Goal: Task Accomplishment & Management: Manage account settings

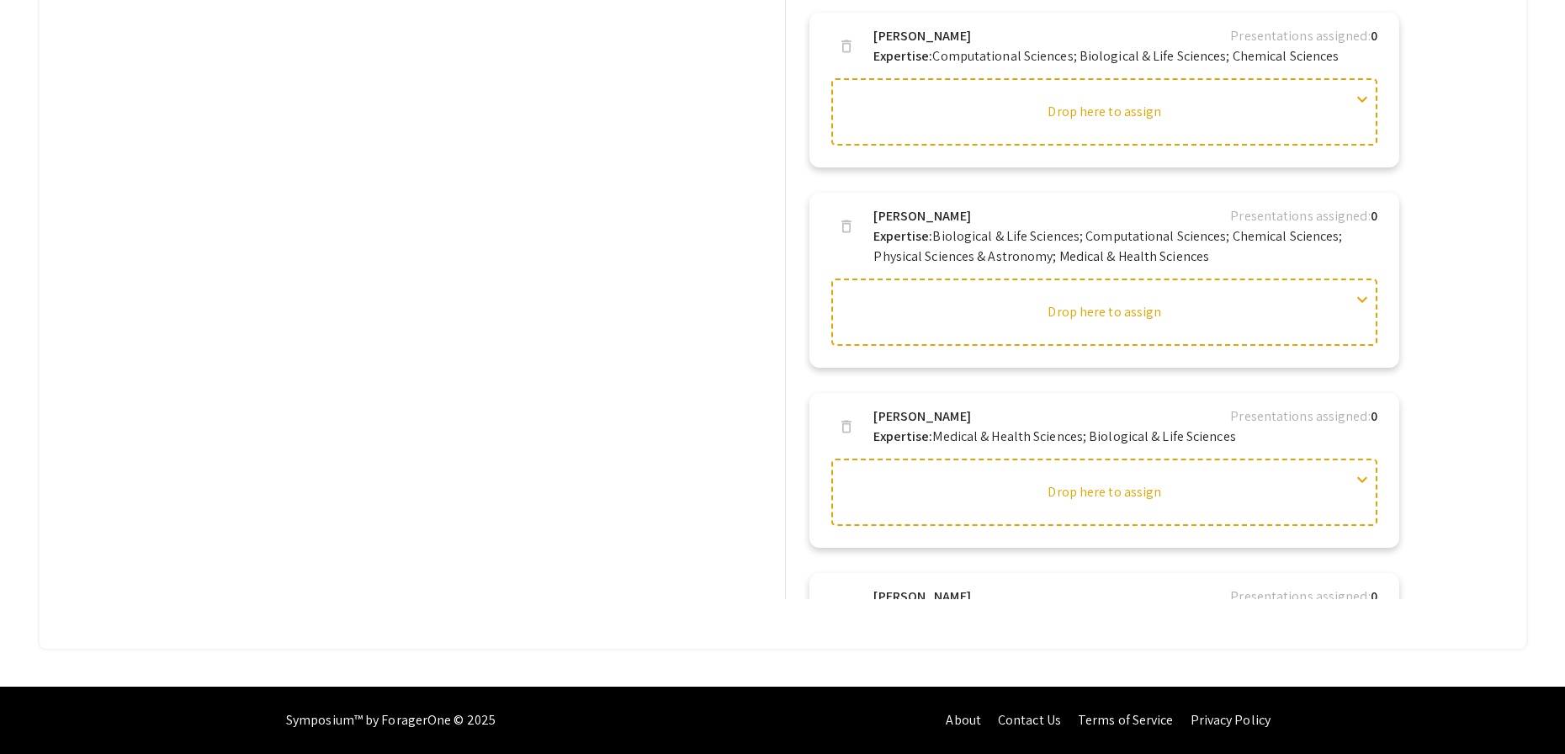
scroll to position [2306, 0]
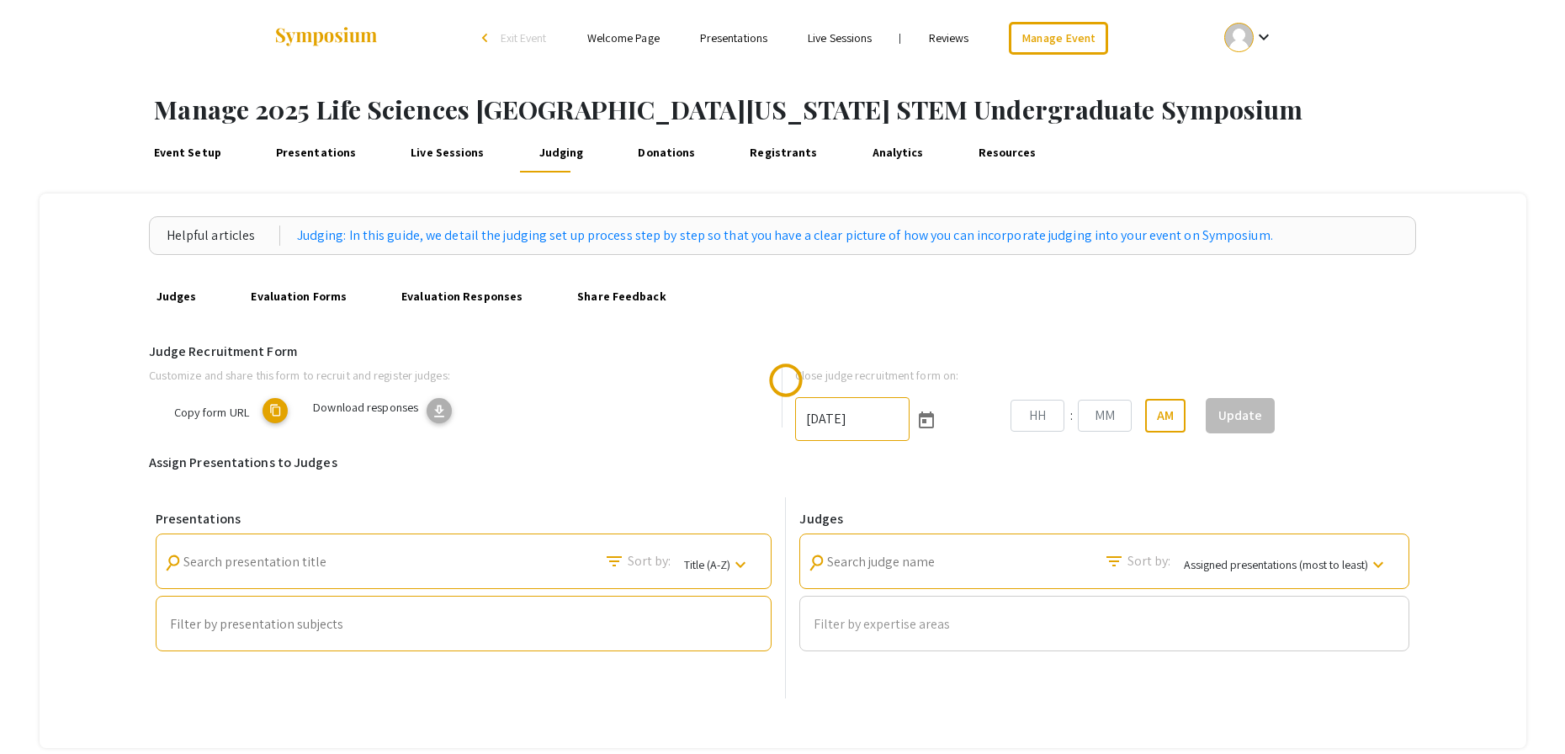
type input "[DATE]"
type input "06"
type input "00"
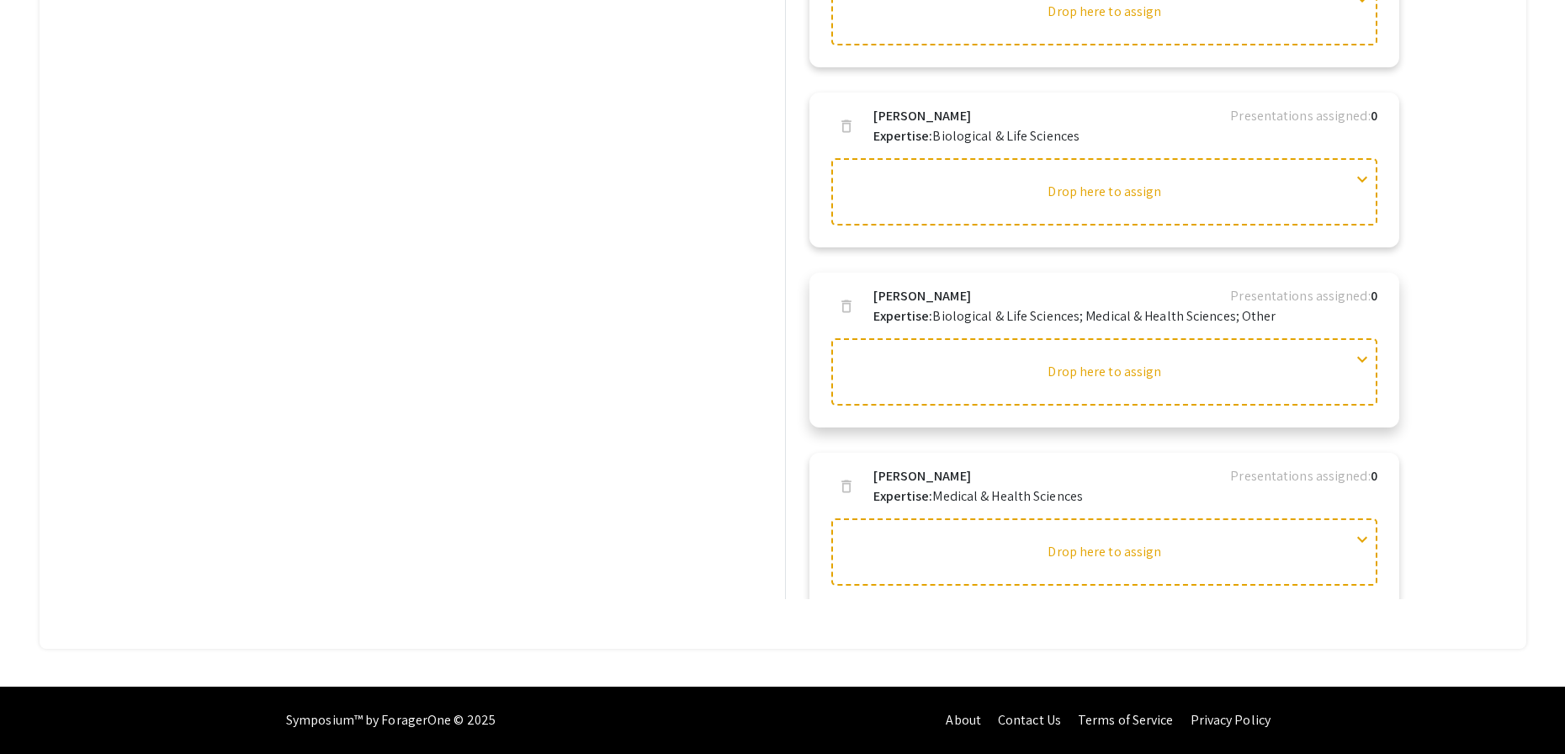
scroll to position [2278, 0]
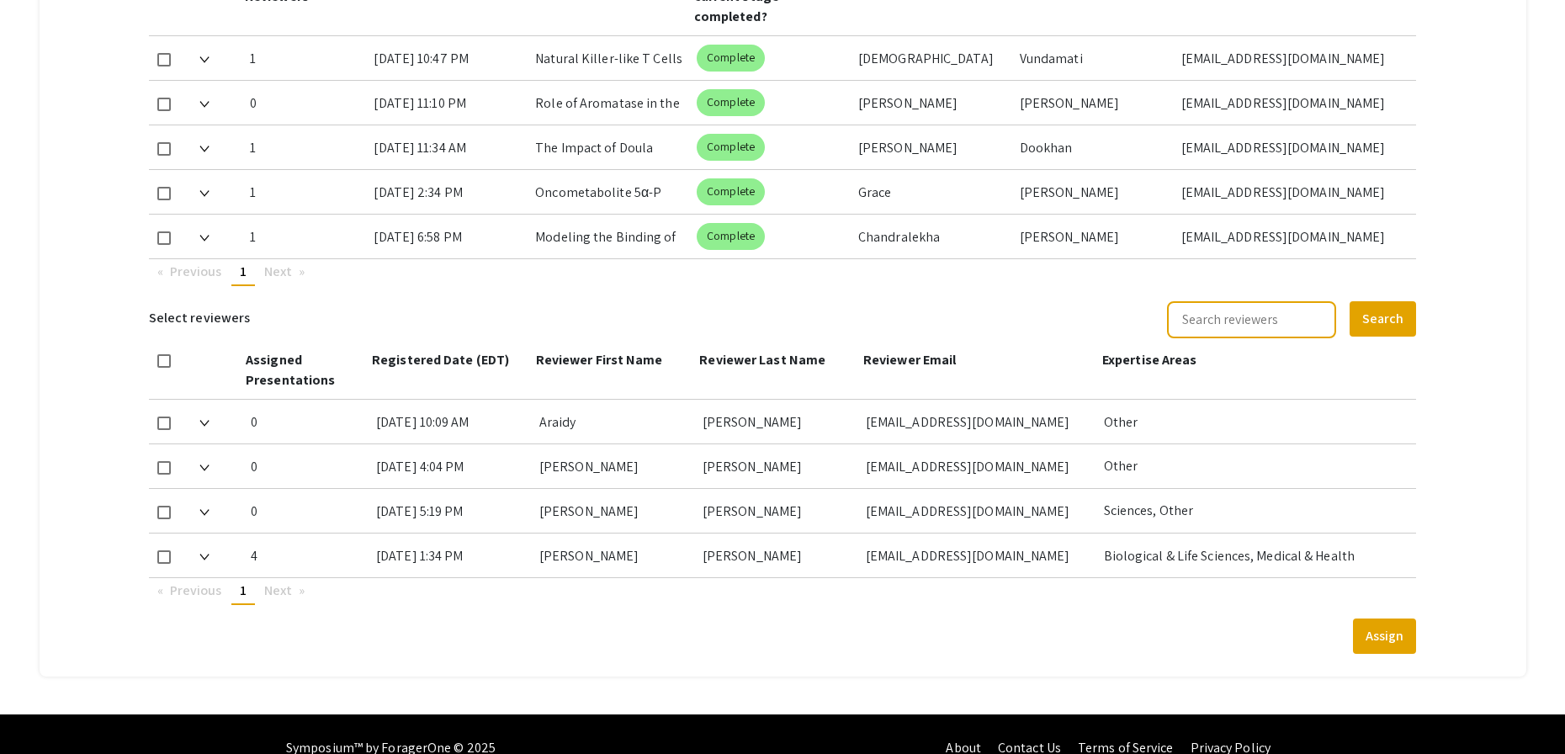
click at [1448, 258] on mat-tab-group "Abstract Management Submissions Abstract Booklet Helpful articles Abstract Mana…" at bounding box center [783, 8] width 1487 height 1338
click at [1492, 143] on mat-tab-group "Abstract Management Submissions Abstract Booklet Helpful articles Abstract Mana…" at bounding box center [783, 8] width 1487 height 1338
click at [1469, 268] on mat-tab-group "Abstract Management Submissions Abstract Booklet Helpful articles Abstract Mana…" at bounding box center [783, 8] width 1487 height 1338
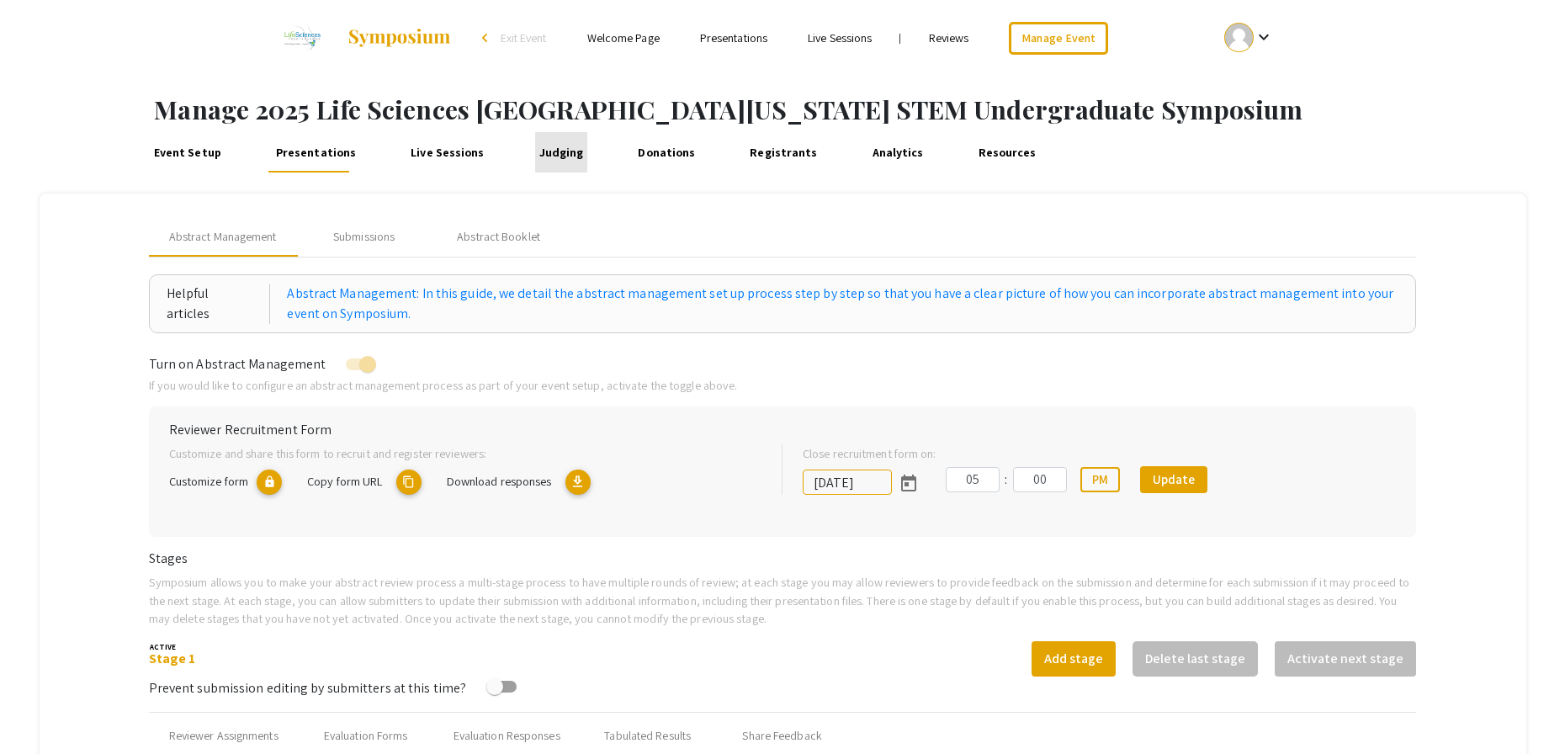
click at [561, 157] on link "Judging" at bounding box center [561, 152] width 52 height 40
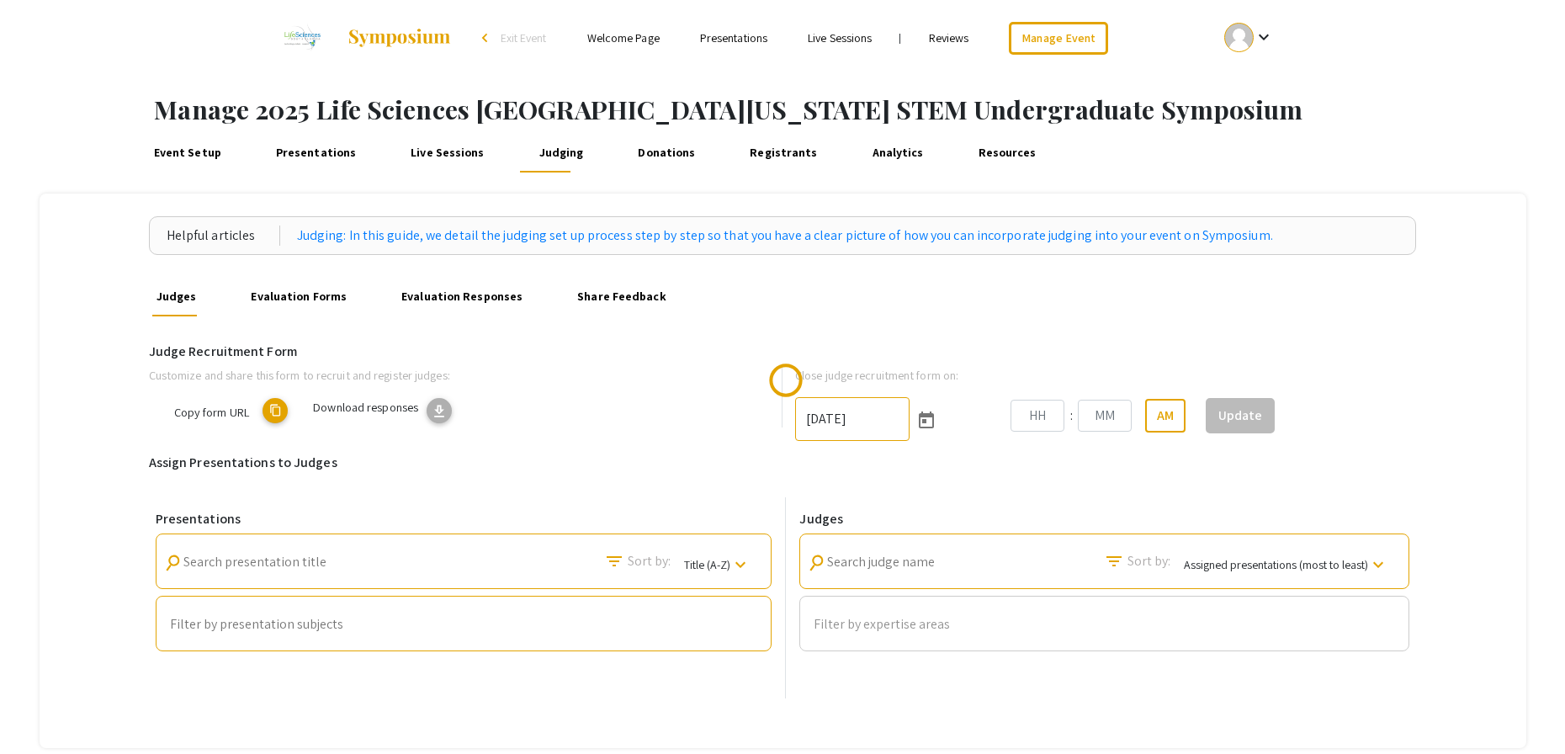
type input "10/25/2025"
type input "06"
type input "00"
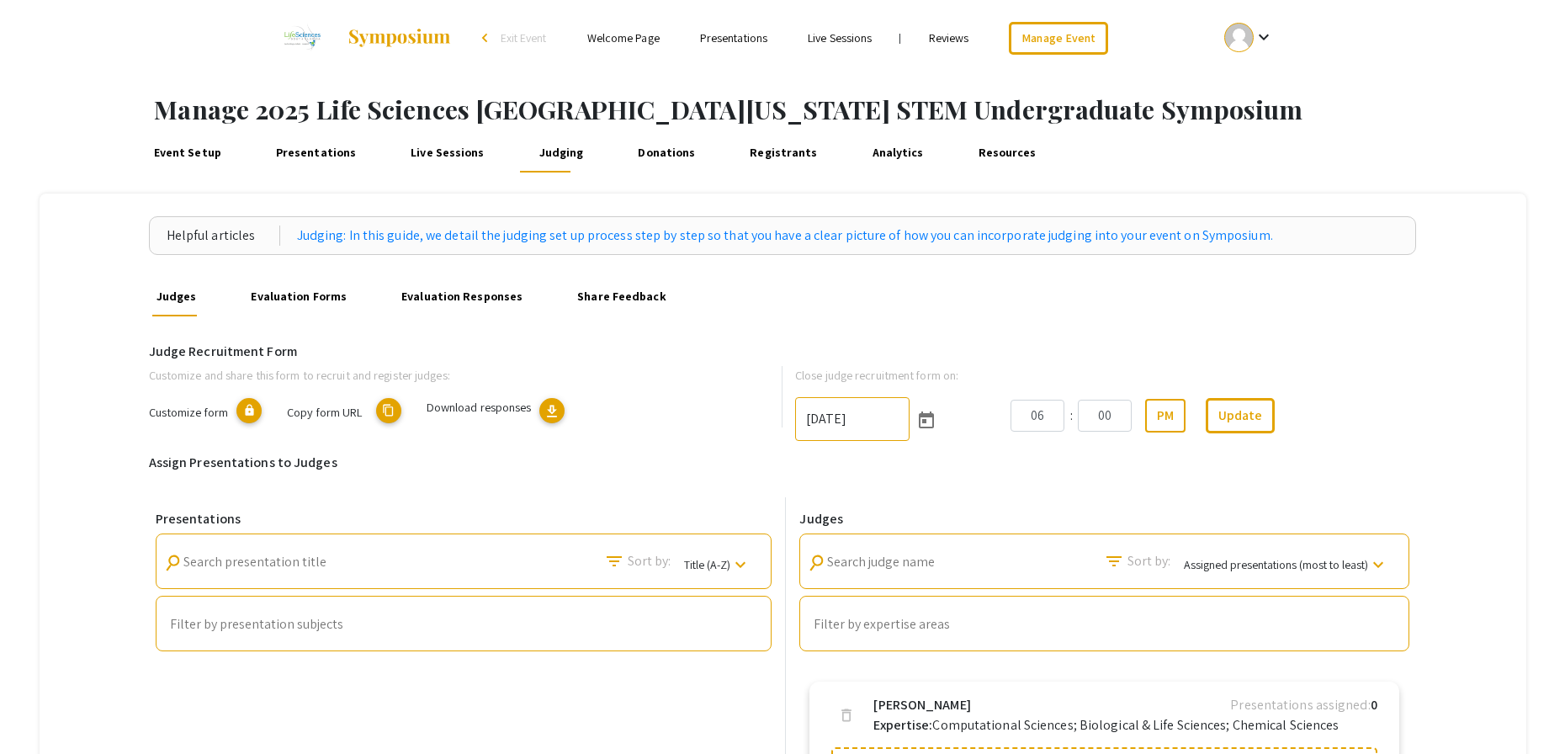
click at [390, 409] on mat-icon "content_copy" at bounding box center [388, 410] width 25 height 25
click at [1253, 38] on mat-icon "keyboard_arrow_down" at bounding box center [1263, 37] width 20 height 20
click at [1255, 77] on button "My Account" at bounding box center [1257, 83] width 103 height 40
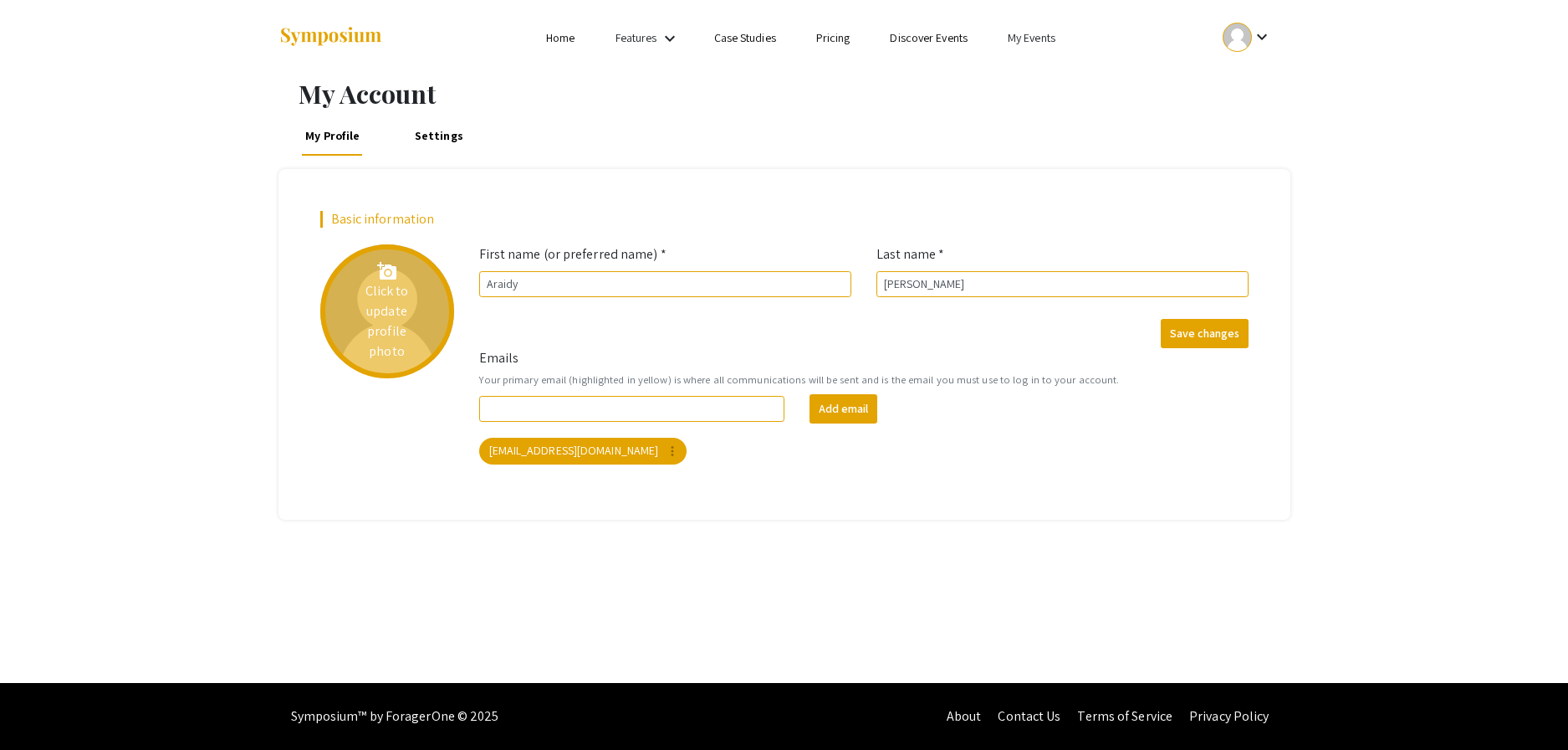
click at [404, 315] on div "add_a_photo Click to update profile photo" at bounding box center [387, 311] width 134 height 134
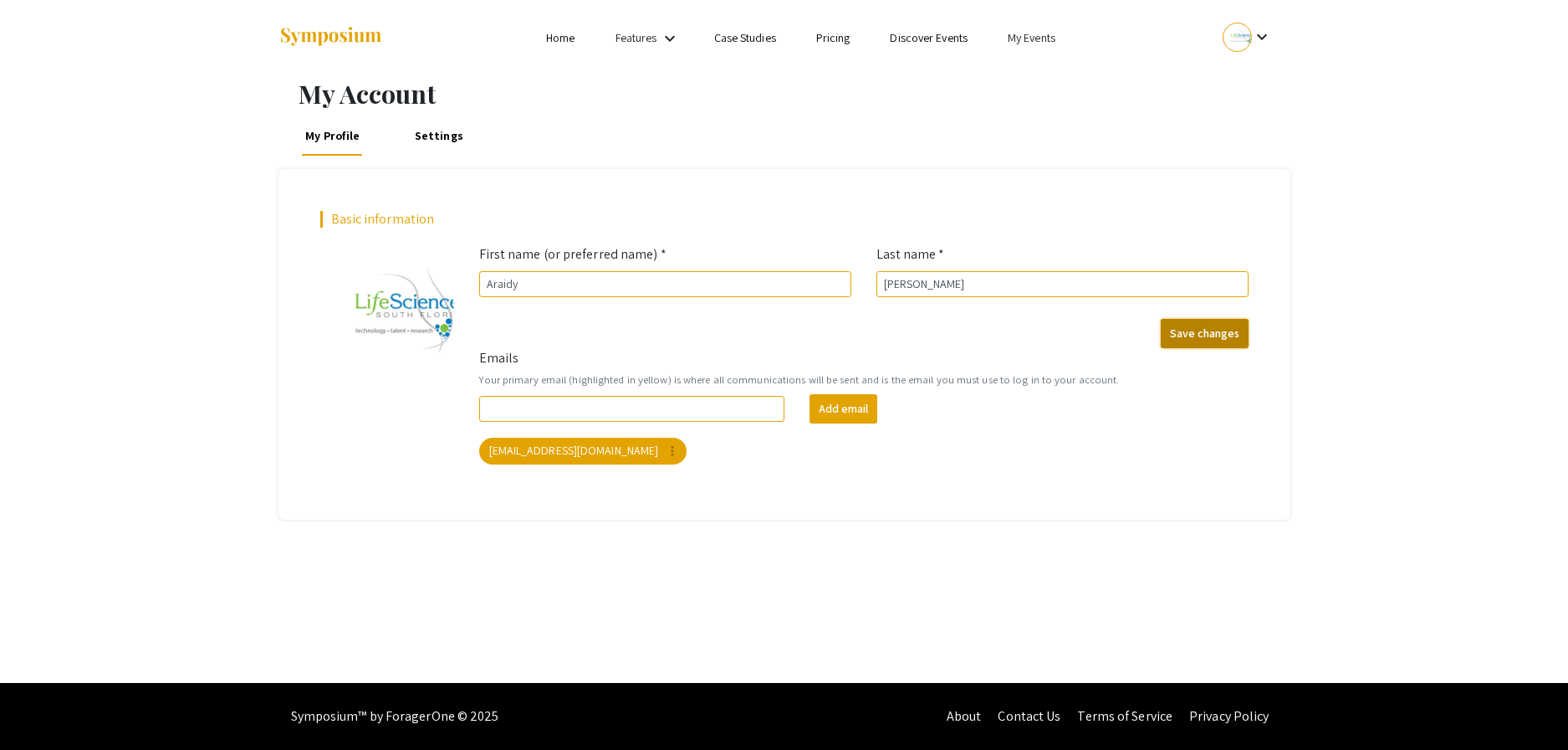
click at [1215, 340] on button "Save changes" at bounding box center [1205, 333] width 87 height 29
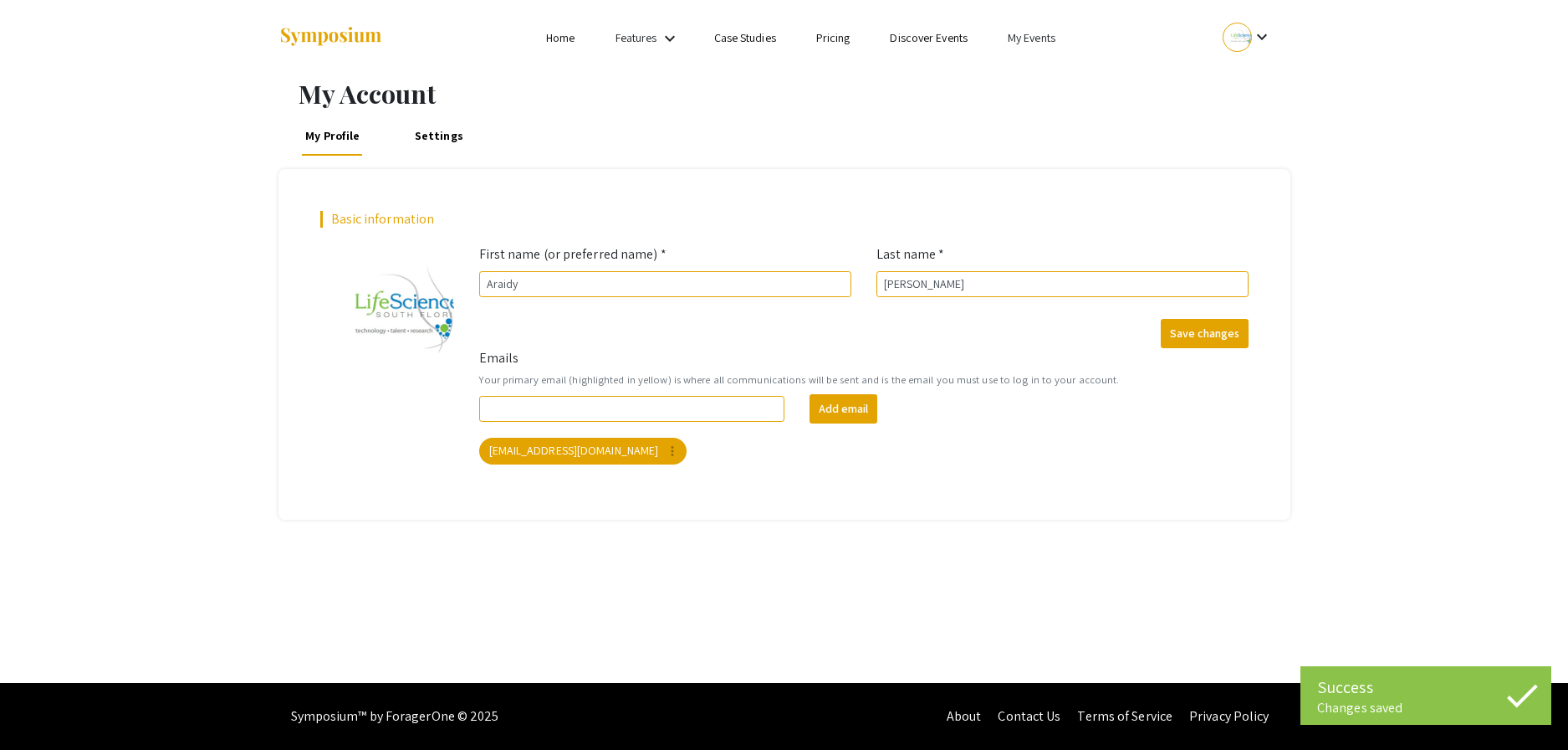
click at [1268, 111] on div "My Account My Profile Settings Basic information add_a_photo Click to update pr…" at bounding box center [784, 298] width 1037 height 441
click at [814, 124] on div "My Profile Settings" at bounding box center [784, 135] width 1012 height 40
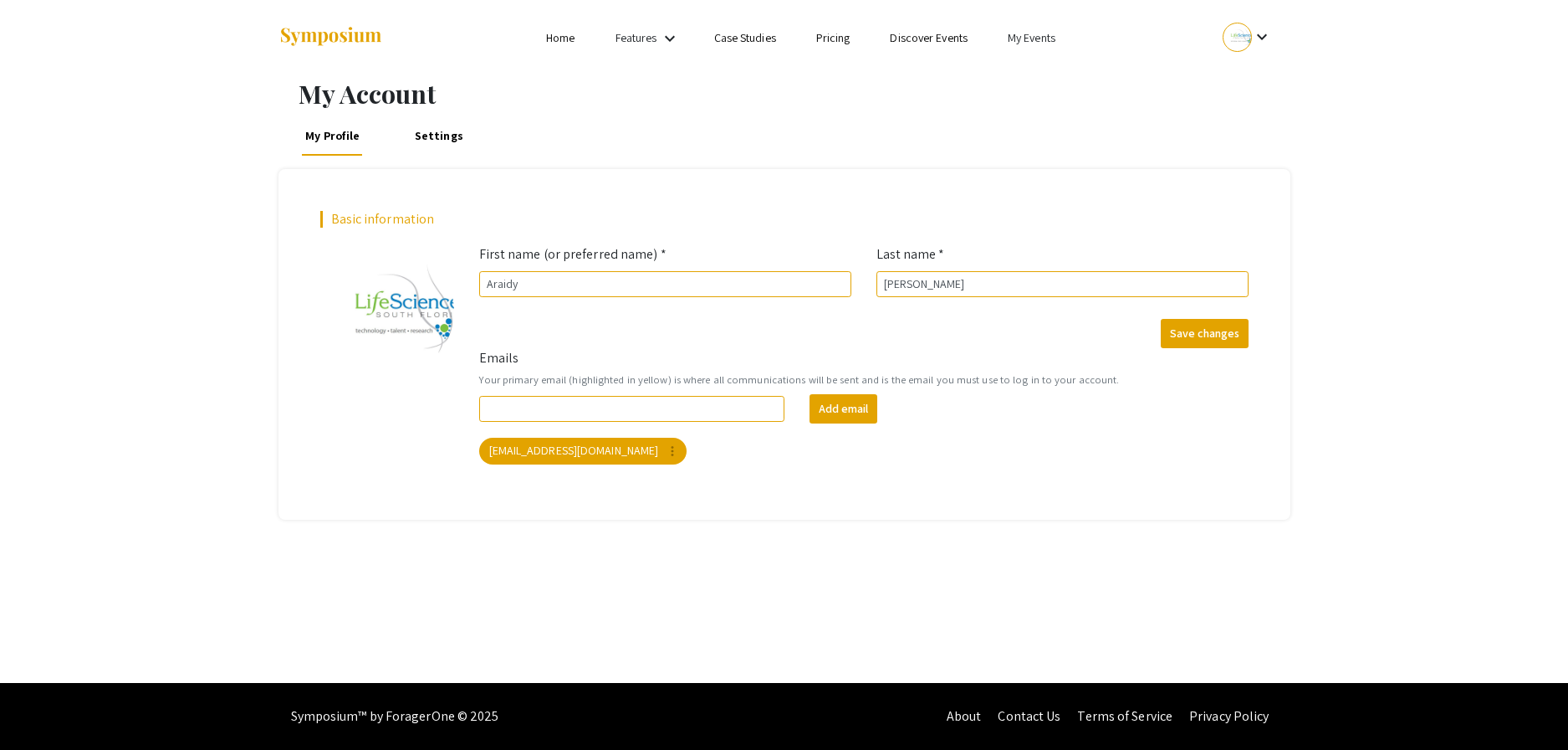
click at [1045, 39] on link "My Events" at bounding box center [1032, 37] width 48 height 15
click at [1088, 85] on button "Events I've organized" at bounding box center [1060, 75] width 143 height 40
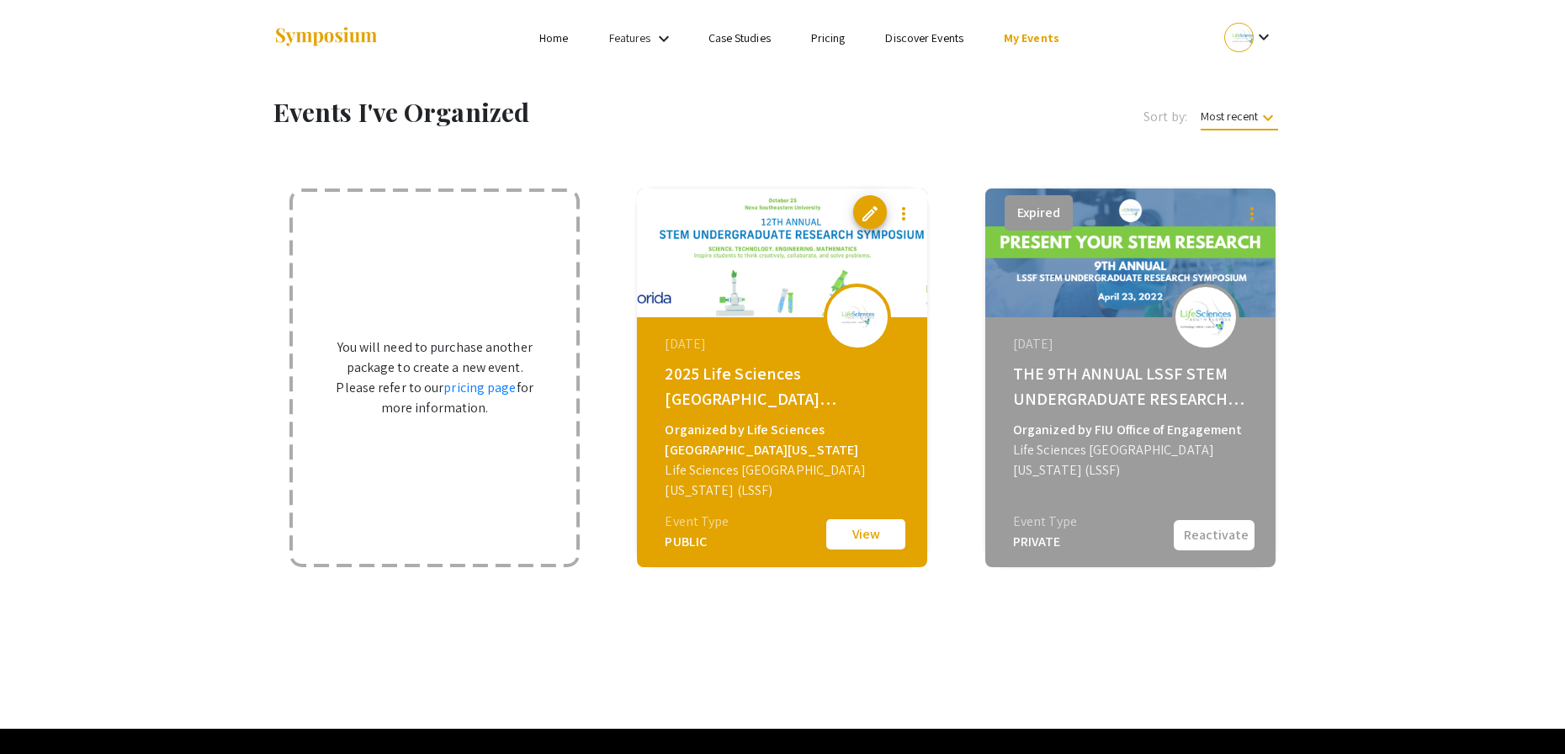
click at [777, 323] on div "October 25, 2025 2025 Life Sciences South Florida STEM Undergraduate Symposium …" at bounding box center [783, 422] width 289 height 210
click at [877, 541] on button "View" at bounding box center [866, 534] width 84 height 35
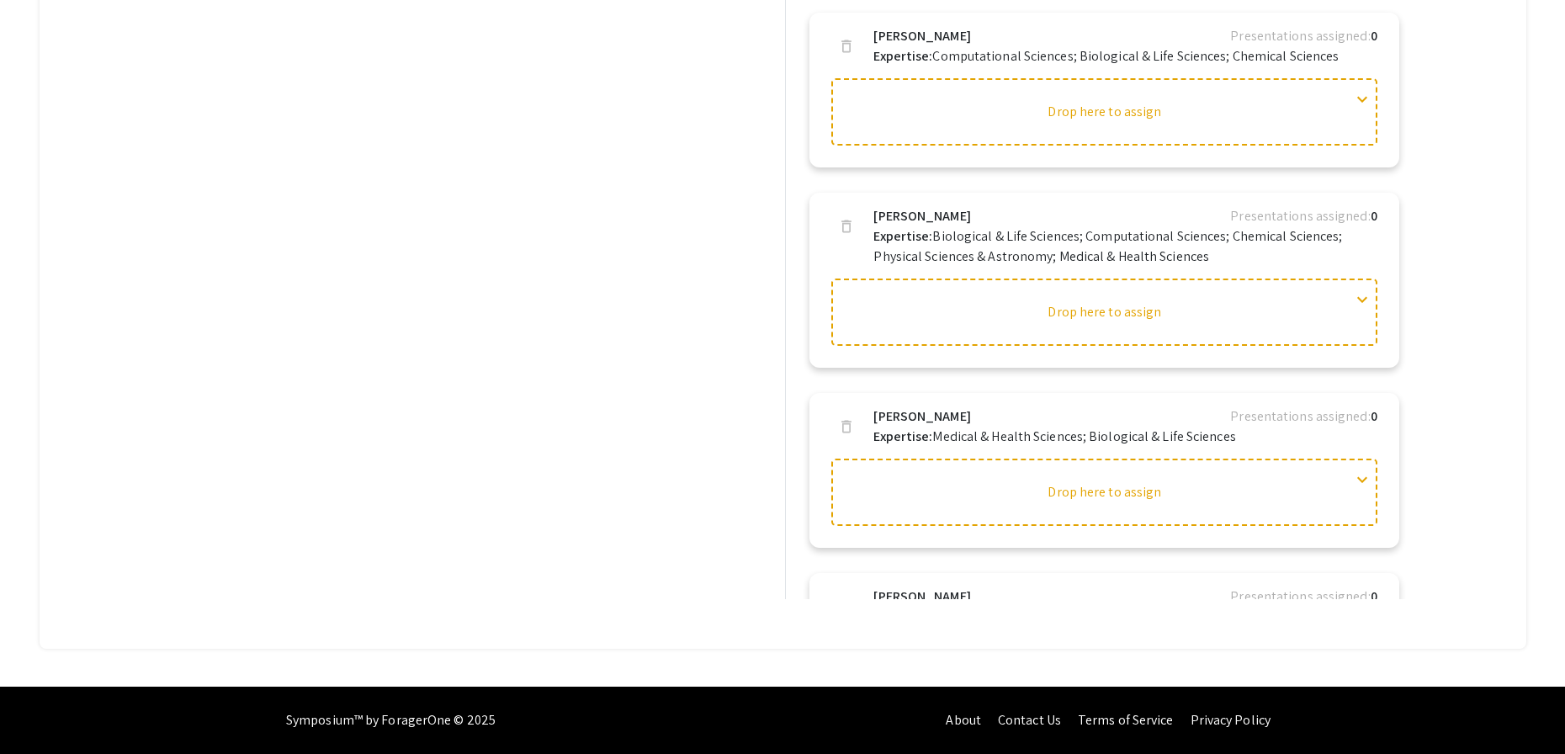
scroll to position [2278, 0]
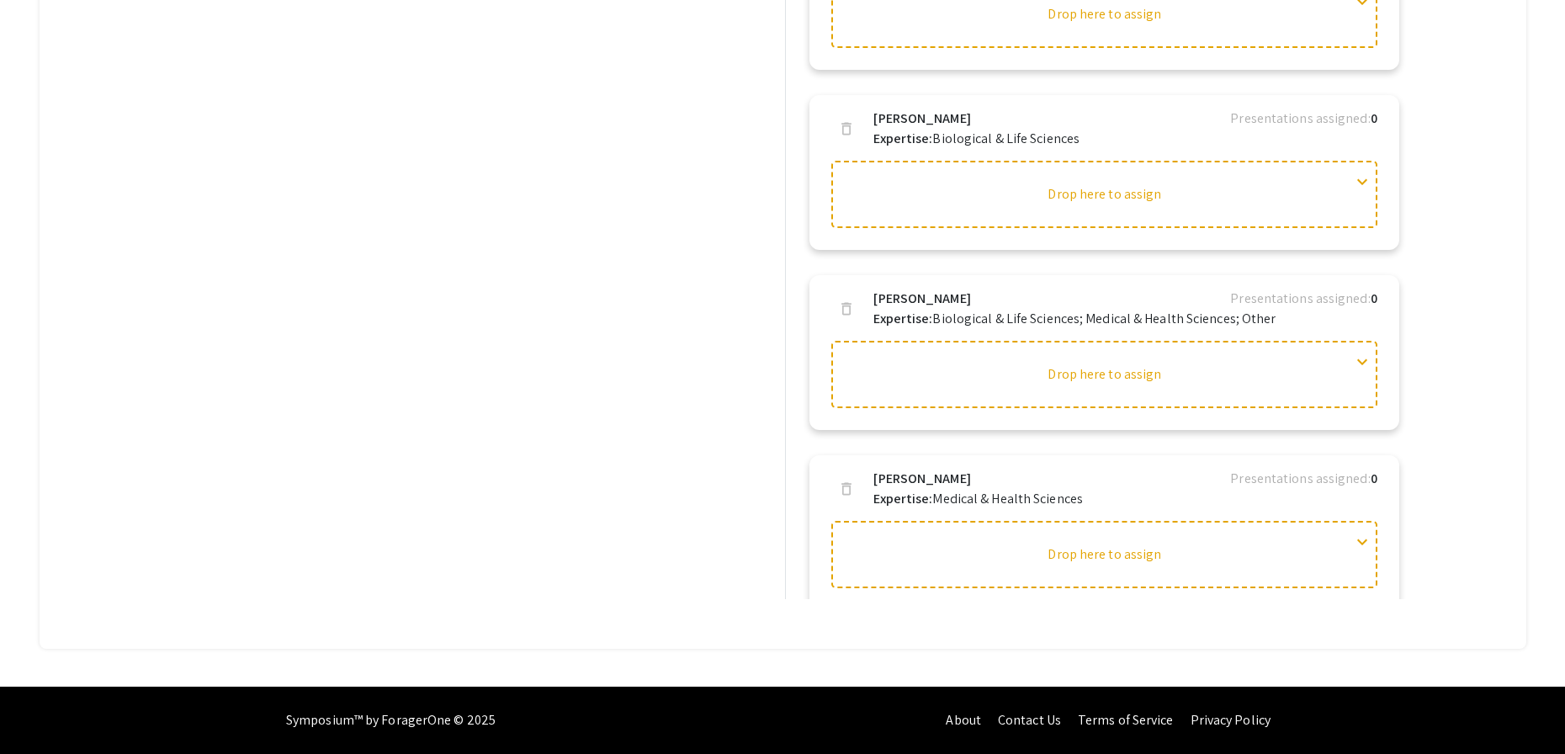
click at [1473, 256] on div "Helpful articles Judging: In this guide, we detail the judging set up process s…" at bounding box center [783, 87] width 1487 height 1124
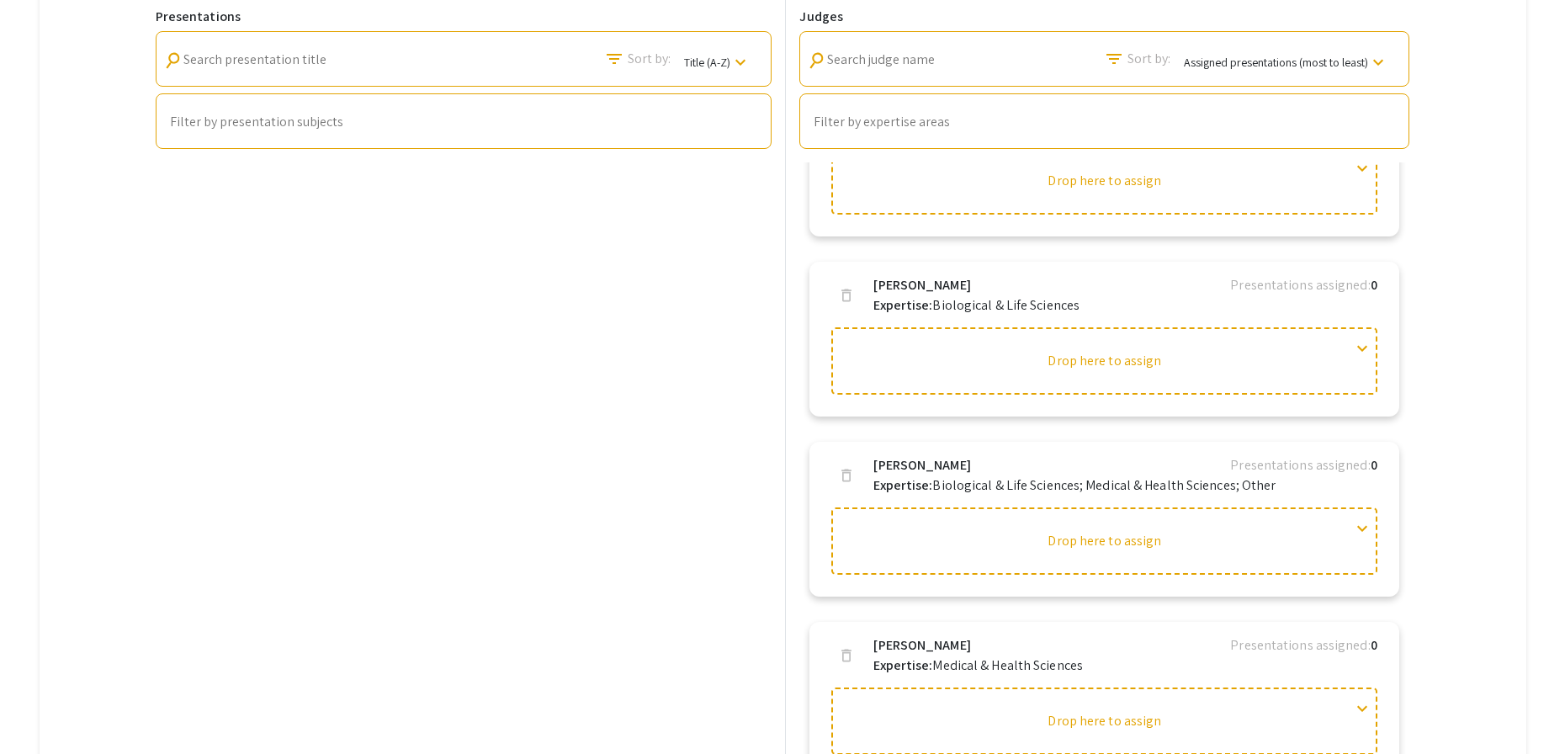
scroll to position [0, 0]
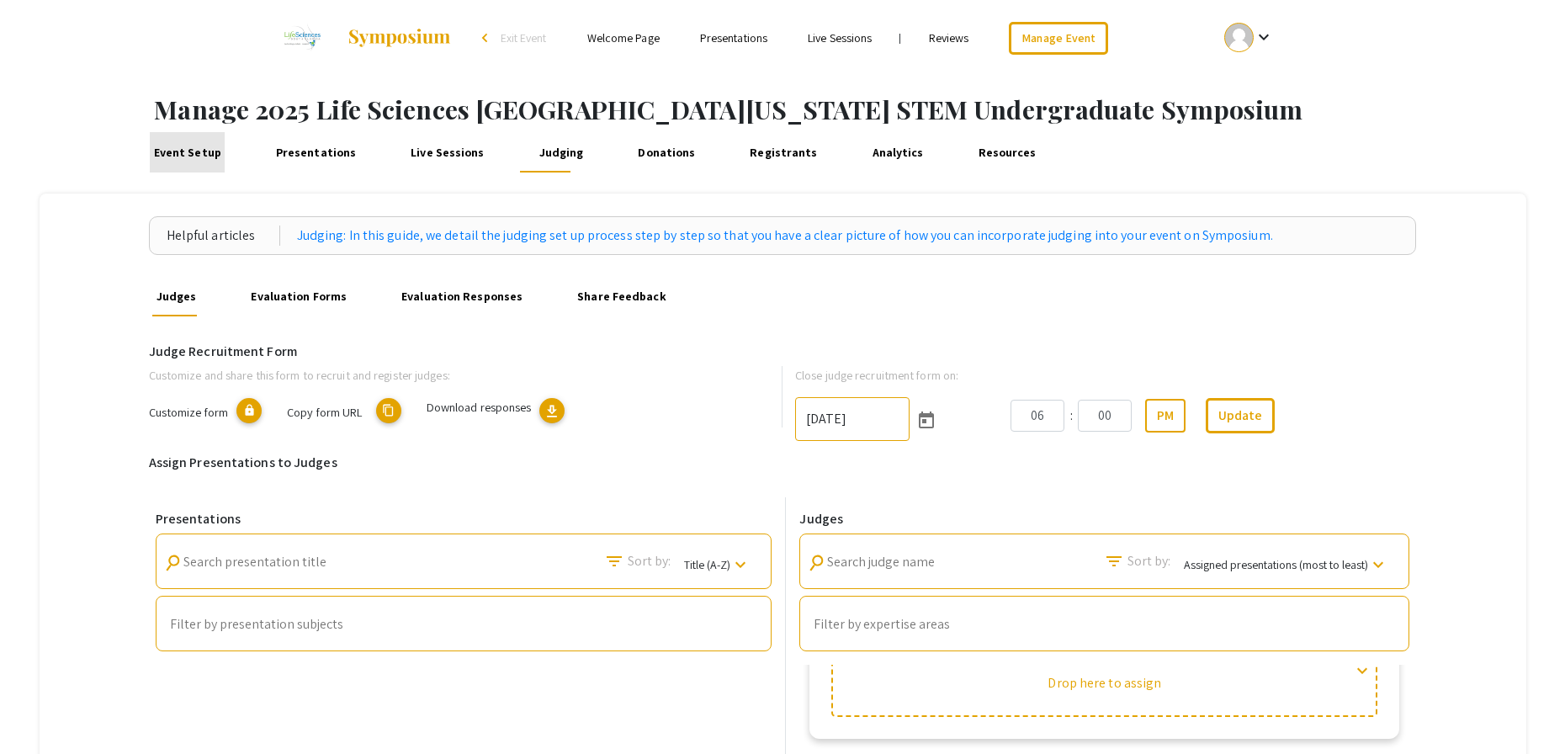
click at [212, 145] on link "Event Setup" at bounding box center [187, 152] width 75 height 40
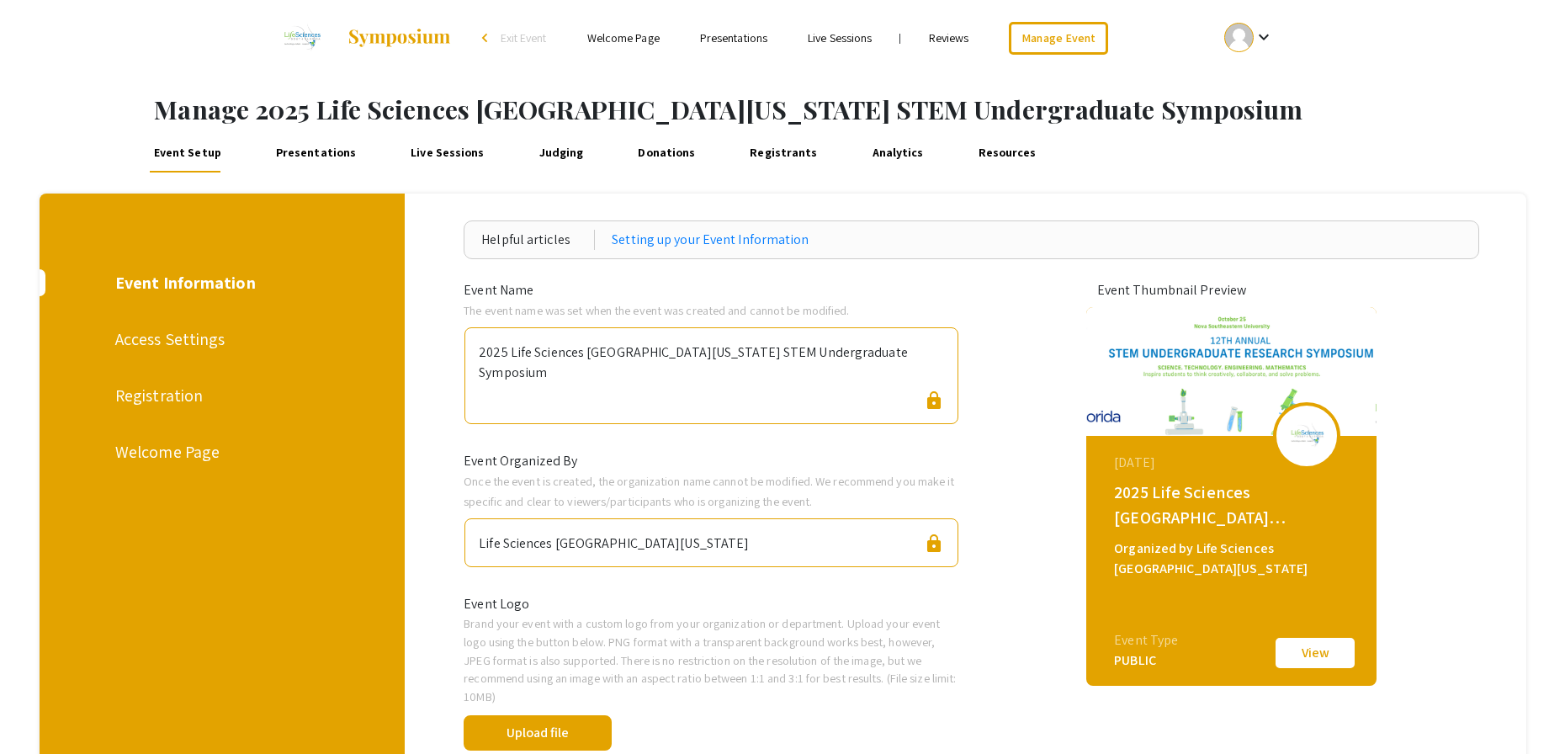
click at [1481, 95] on h1 "Manage 2025 Life Sciences South Florida STEM Undergraduate Symposium" at bounding box center [859, 109] width 1411 height 30
click at [1354, 152] on div "Event Setup Presentations Live Sessions Judging Donations Registrants Analytics…" at bounding box center [845, 152] width 1439 height 40
